Goal: Task Accomplishment & Management: Complete application form

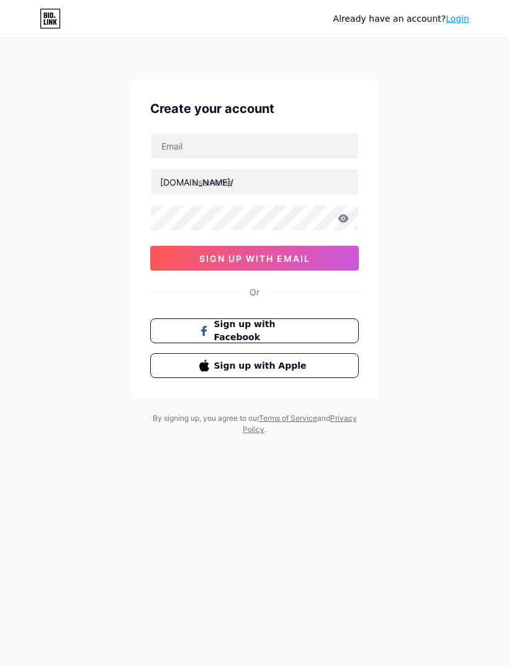
click at [328, 254] on button "sign up with email" at bounding box center [254, 258] width 208 height 25
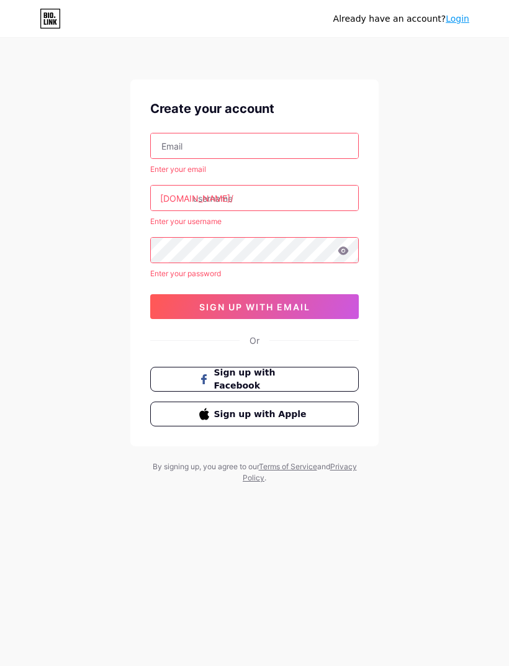
click at [260, 143] on input "text" at bounding box center [254, 145] width 207 height 25
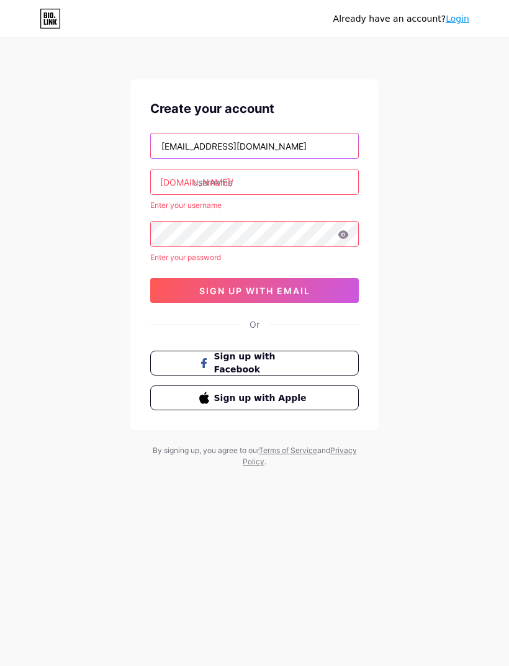
type input "[EMAIL_ADDRESS][DOMAIN_NAME]"
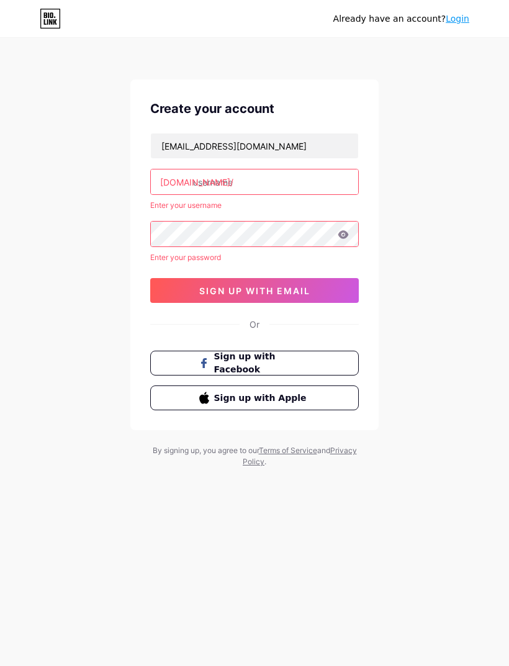
click at [218, 181] on input "text" at bounding box center [254, 181] width 207 height 25
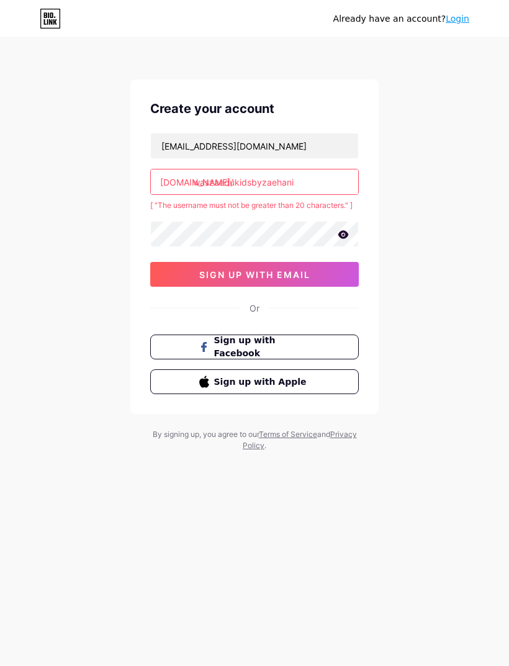
click at [304, 184] on input "waszaedukidsbyzaehani" at bounding box center [254, 181] width 207 height 25
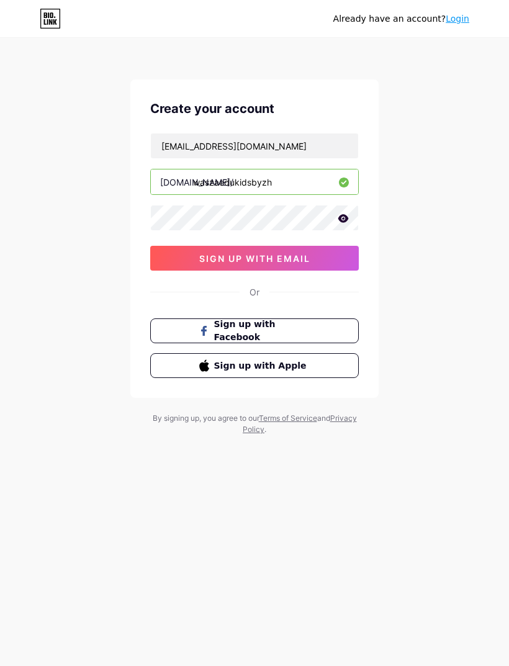
type input "waszaedukidsbyzh"
click at [341, 220] on icon at bounding box center [343, 218] width 11 height 8
click at [447, 397] on div "Already have an account? Login Create your account [EMAIL_ADDRESS][DOMAIN_NAME]…" at bounding box center [254, 237] width 509 height 475
click at [338, 260] on button "sign up with email" at bounding box center [254, 258] width 208 height 25
click at [317, 261] on button "sign up with email" at bounding box center [254, 258] width 208 height 25
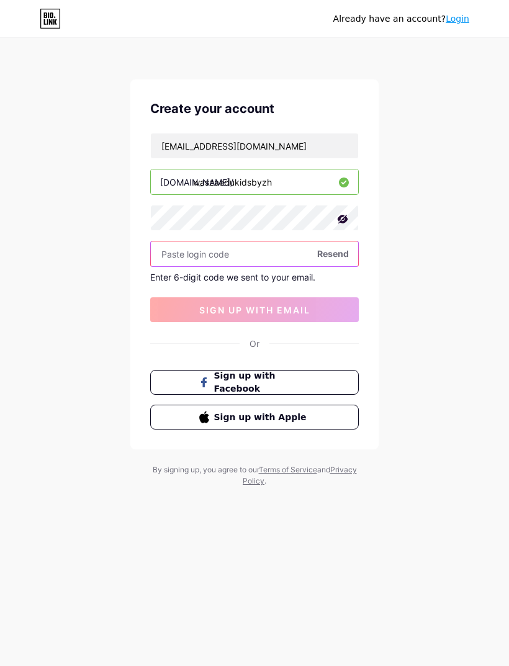
click at [266, 246] on input "text" at bounding box center [254, 253] width 207 height 25
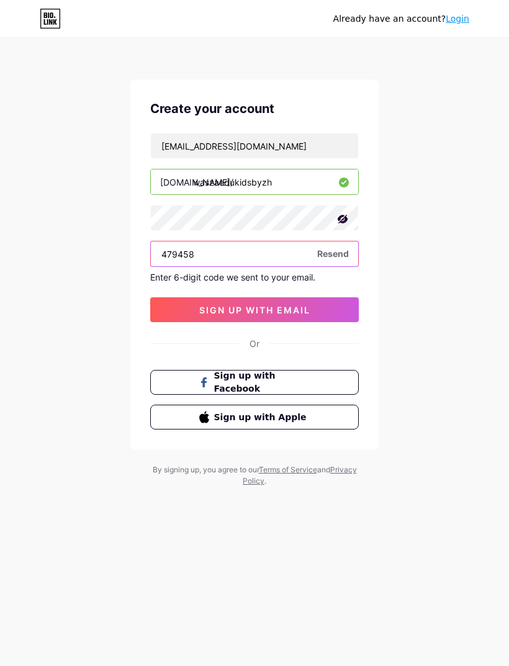
type input "479458"
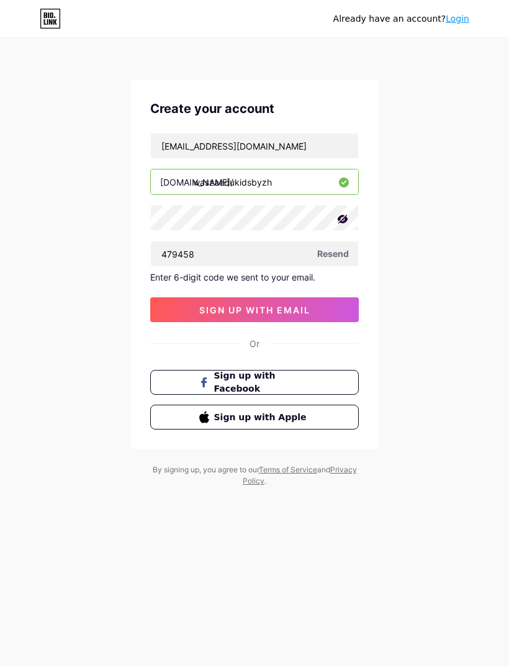
click at [300, 306] on span "sign up with email" at bounding box center [254, 310] width 111 height 11
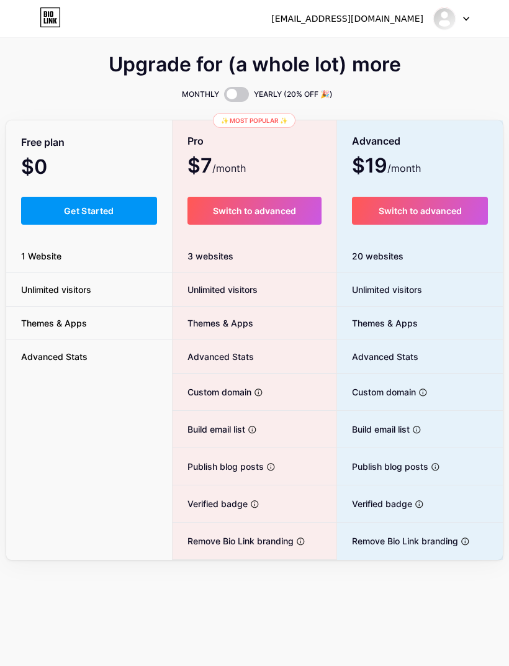
scroll to position [40, 0]
click at [454, 16] on img at bounding box center [444, 19] width 24 height 24
click at [393, 53] on link "Dashboard" at bounding box center [392, 50] width 154 height 33
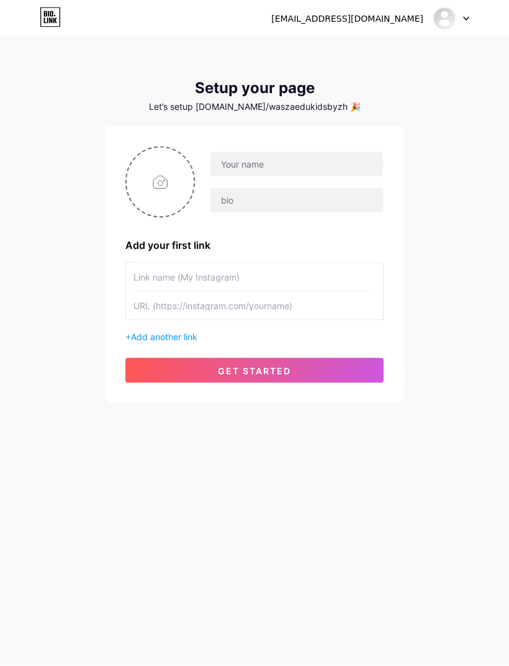
scroll to position [8, 0]
click at [367, 20] on div "[EMAIL_ADDRESS][DOMAIN_NAME]" at bounding box center [347, 18] width 152 height 13
click at [453, 14] on img at bounding box center [444, 19] width 24 height 24
click at [399, 55] on link "Dashboard" at bounding box center [392, 50] width 154 height 33
click at [212, 275] on input "text" at bounding box center [254, 277] width 242 height 28
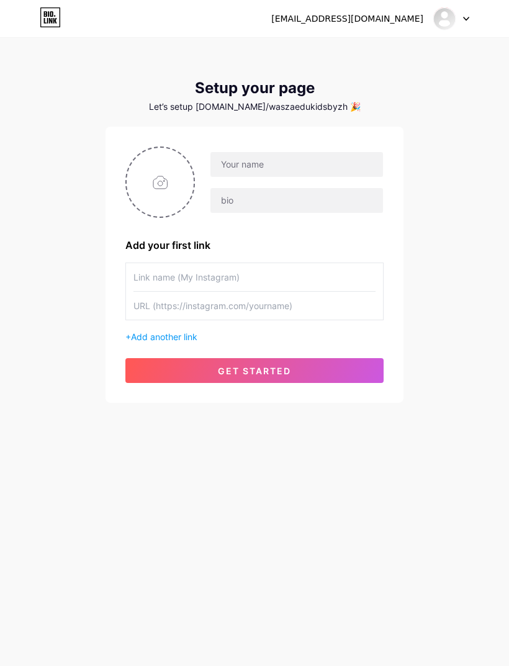
click at [160, 342] on div "+ Add another link" at bounding box center [254, 336] width 258 height 13
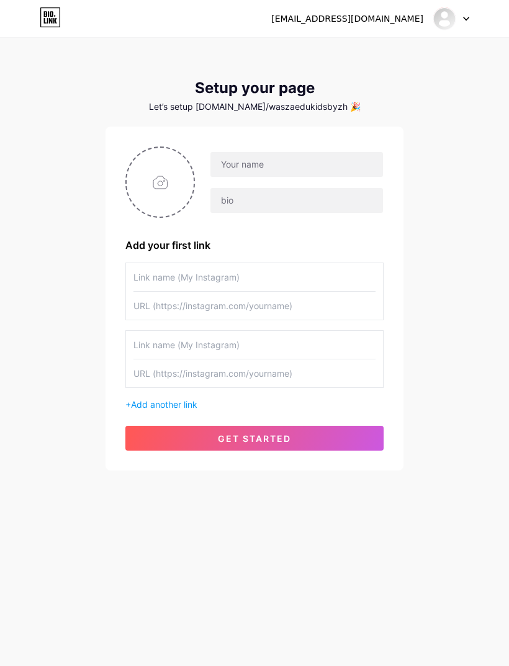
click at [442, 21] on img at bounding box center [444, 19] width 24 height 24
click at [401, 50] on link "Dashboard" at bounding box center [392, 50] width 154 height 33
